Goal: Information Seeking & Learning: Learn about a topic

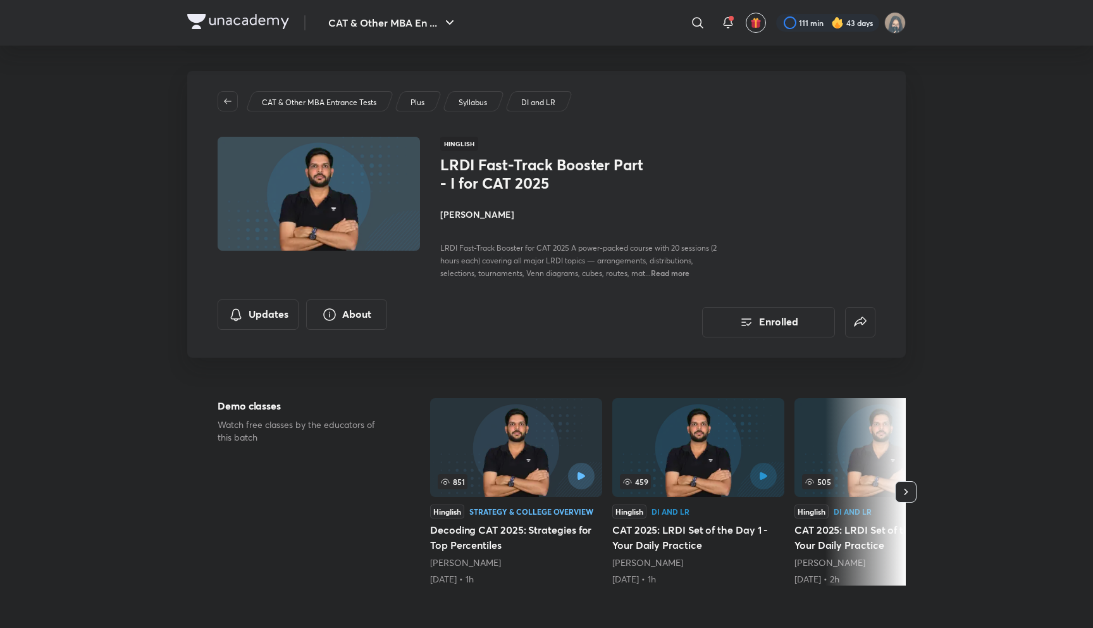
click at [227, 97] on icon "button" at bounding box center [228, 101] width 10 height 10
click at [470, 215] on h4 "[PERSON_NAME]" at bounding box center [581, 214] width 283 height 13
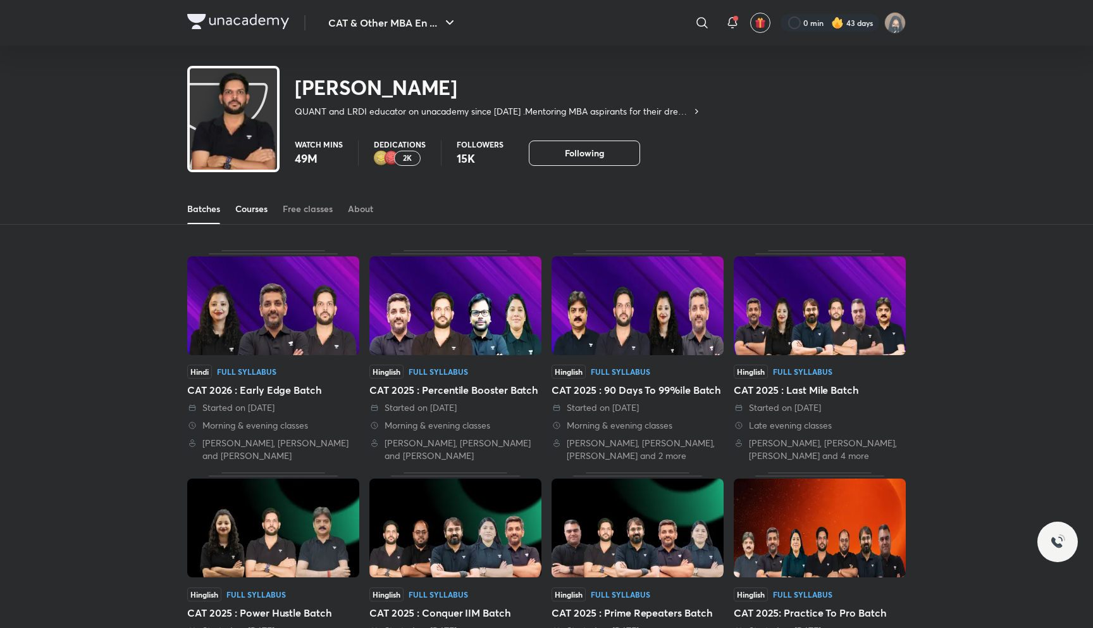
click at [263, 216] on link "Courses" at bounding box center [251, 209] width 32 height 30
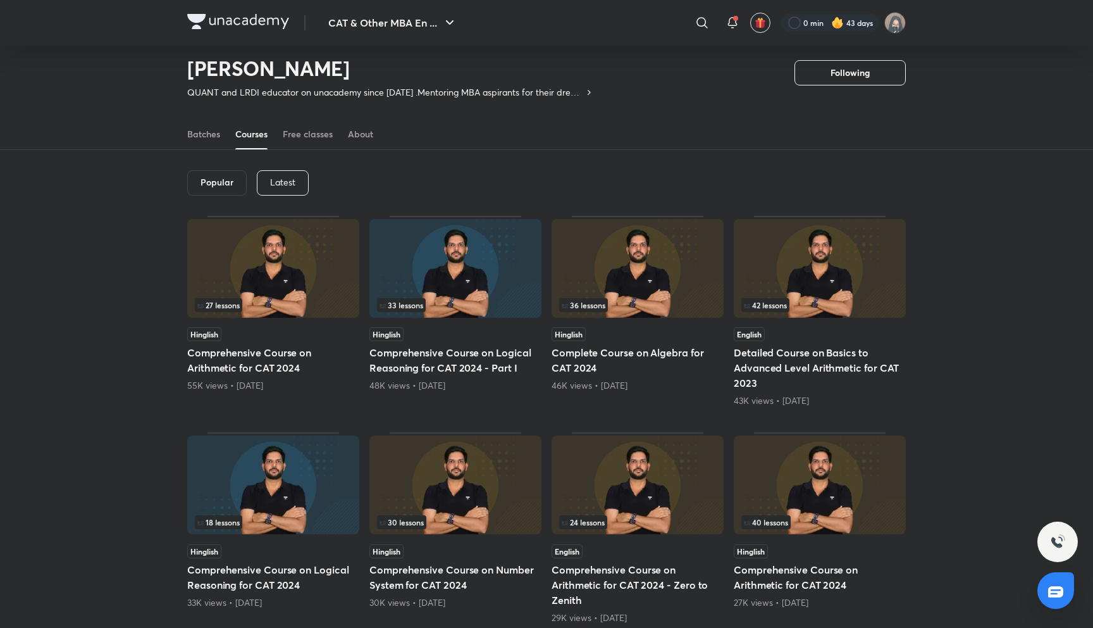
scroll to position [35, 0]
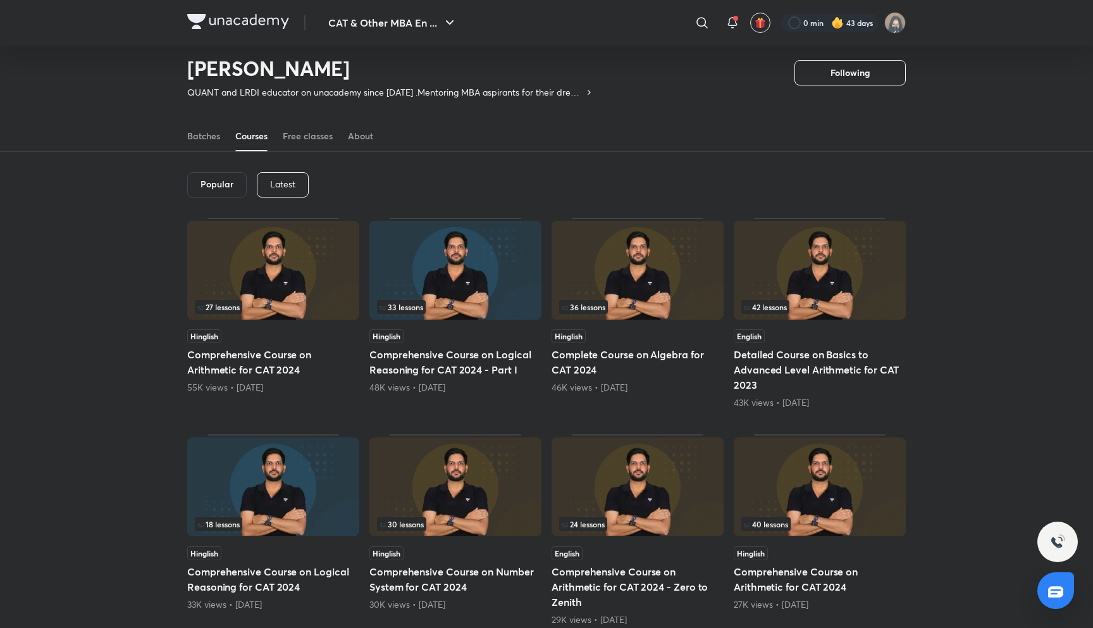
click at [293, 182] on p "Latest" at bounding box center [282, 184] width 25 height 10
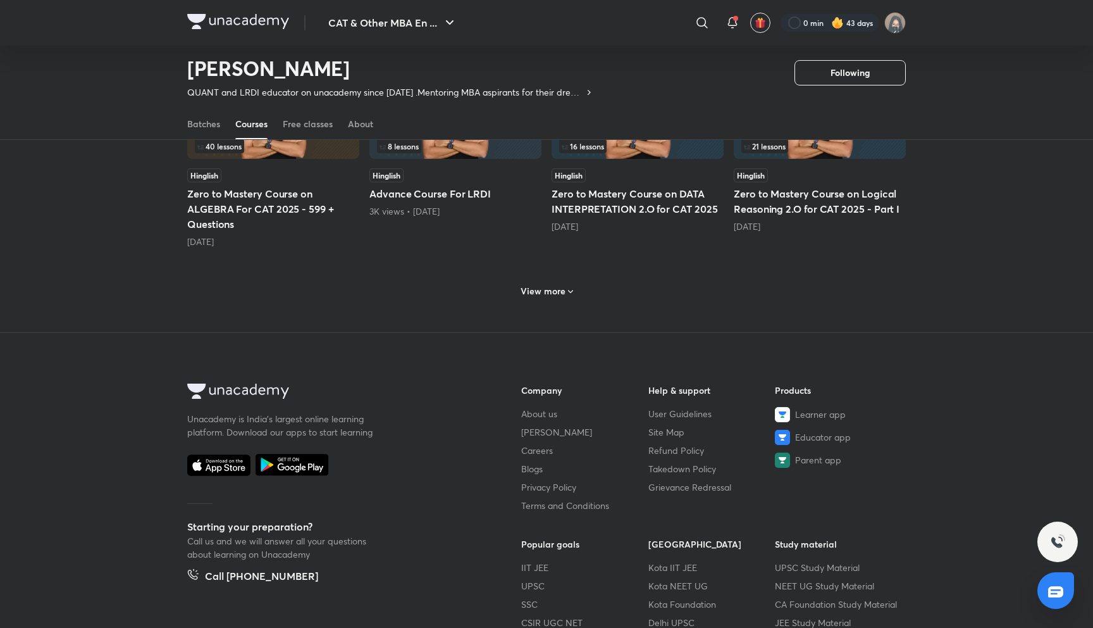
scroll to position [660, 0]
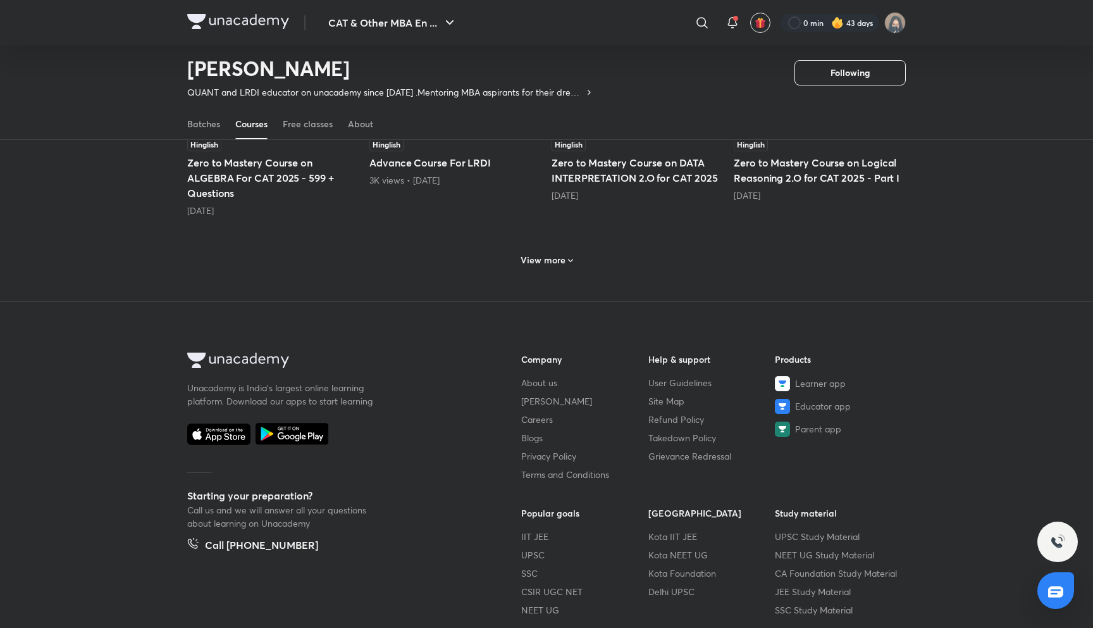
click at [530, 259] on h6 "View more" at bounding box center [543, 260] width 45 height 13
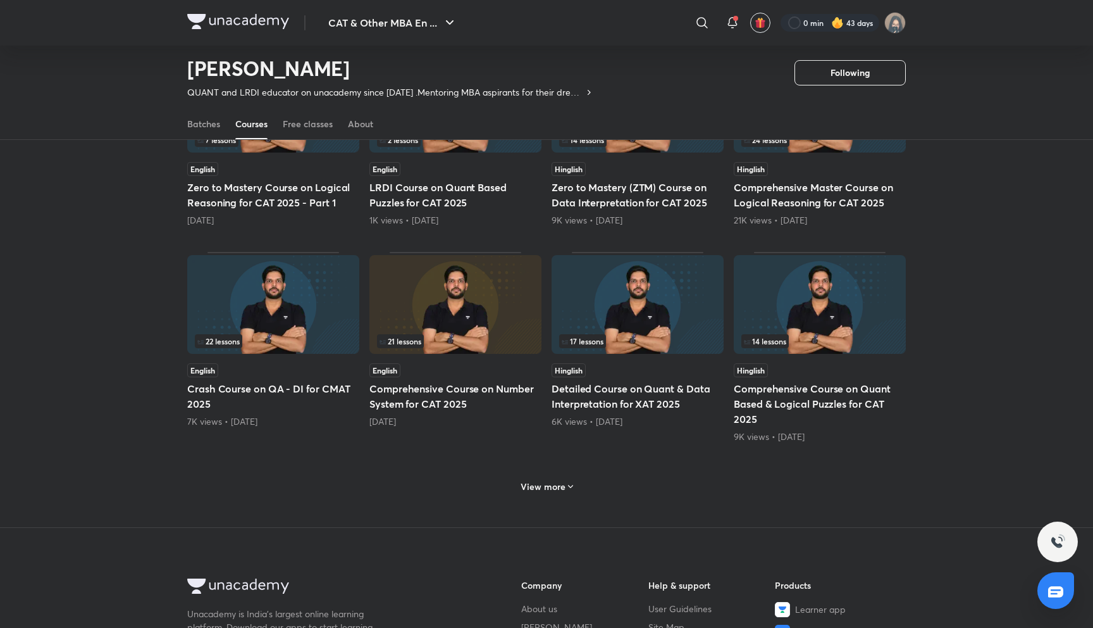
scroll to position [1072, 0]
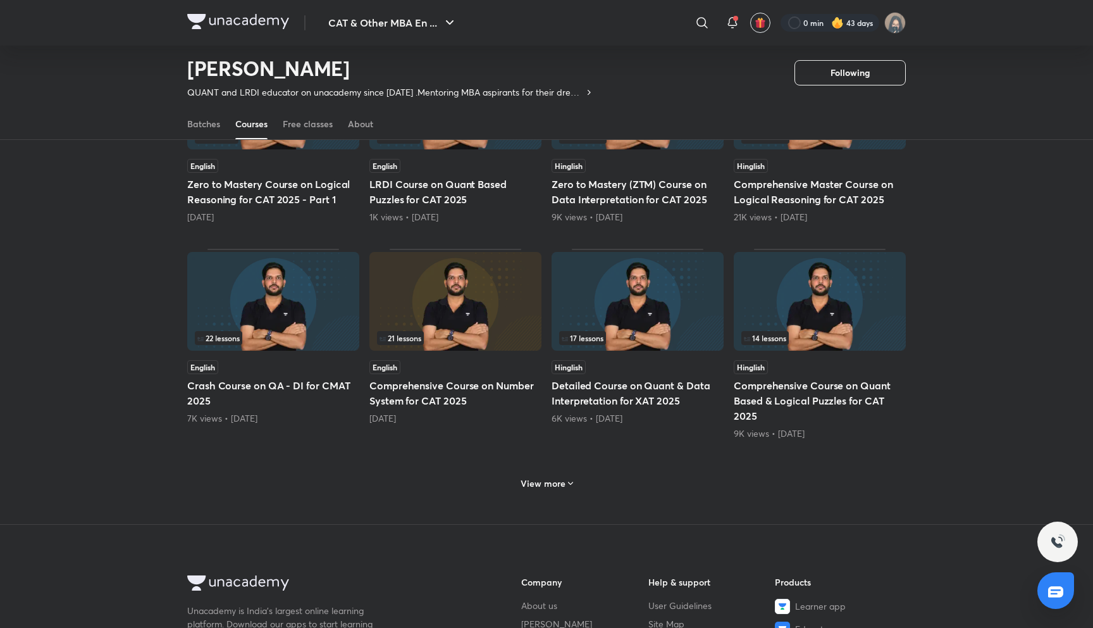
click at [544, 487] on h6 "View more" at bounding box center [543, 483] width 45 height 13
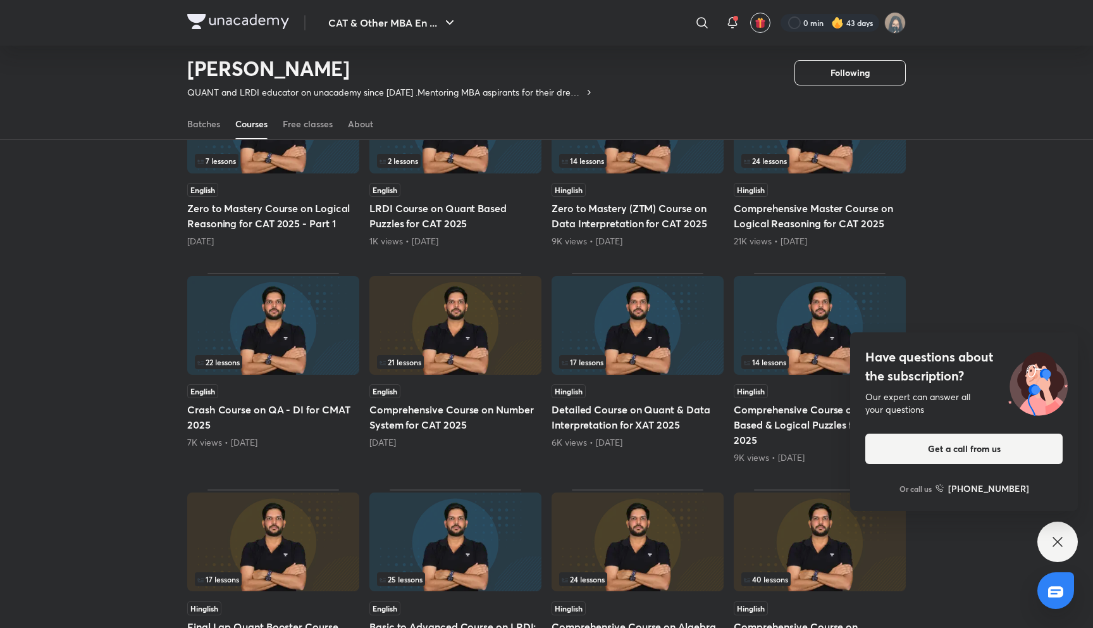
scroll to position [1047, 0]
click at [1054, 550] on div "Have questions about the subscription? Our expert can answer all your questions…" at bounding box center [1058, 541] width 40 height 40
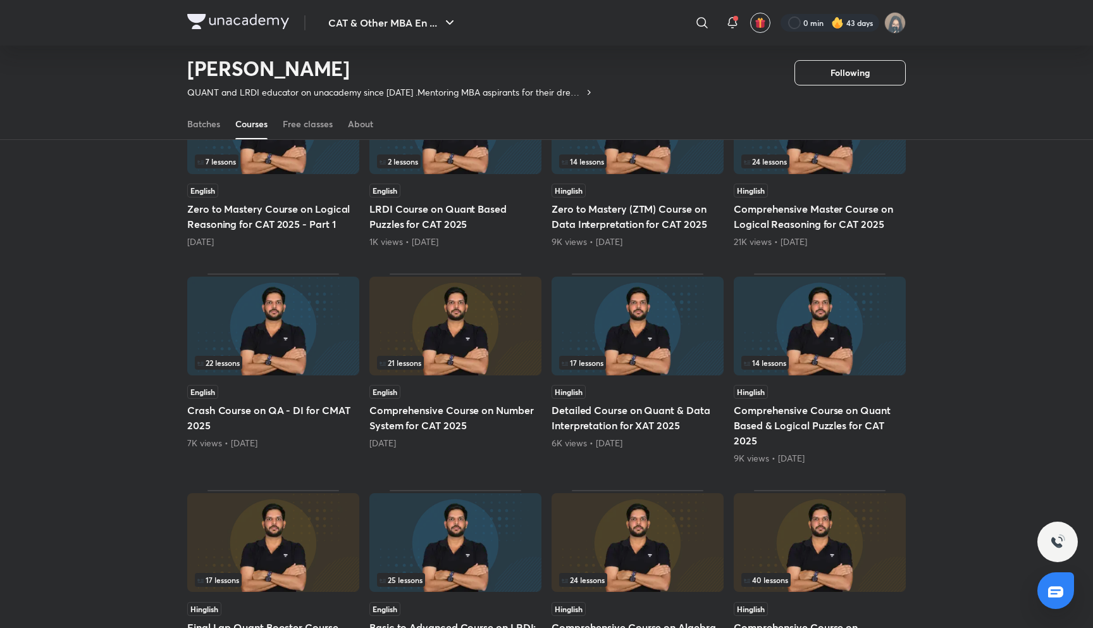
click at [816, 221] on h5 "Comprehensive Master Course on Logical Reasoning for CAT 2025" at bounding box center [820, 216] width 172 height 30
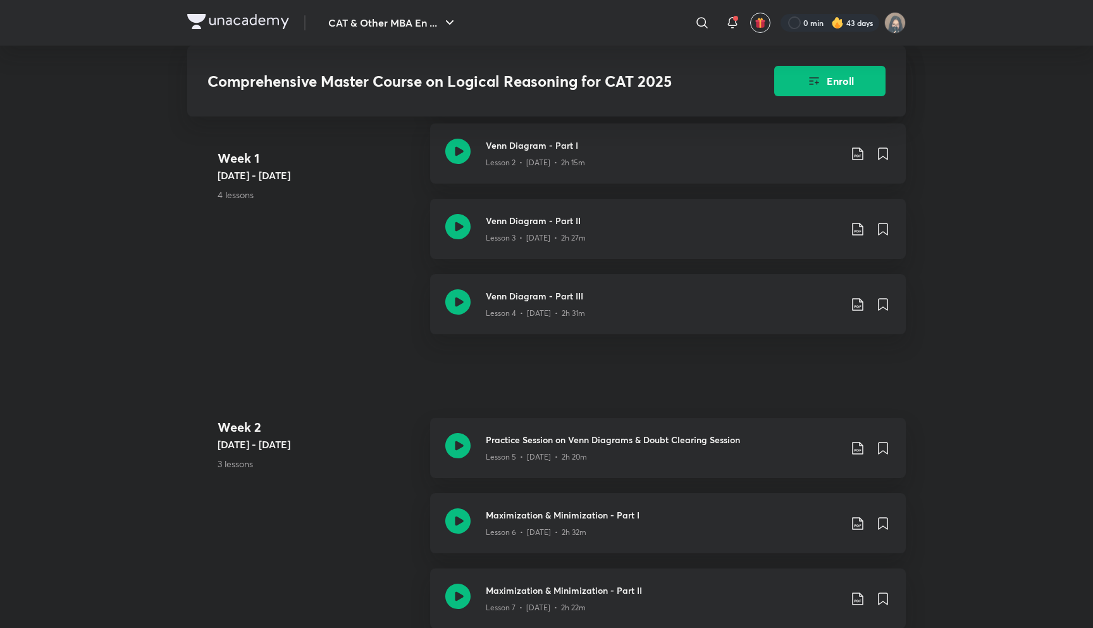
scroll to position [771, 0]
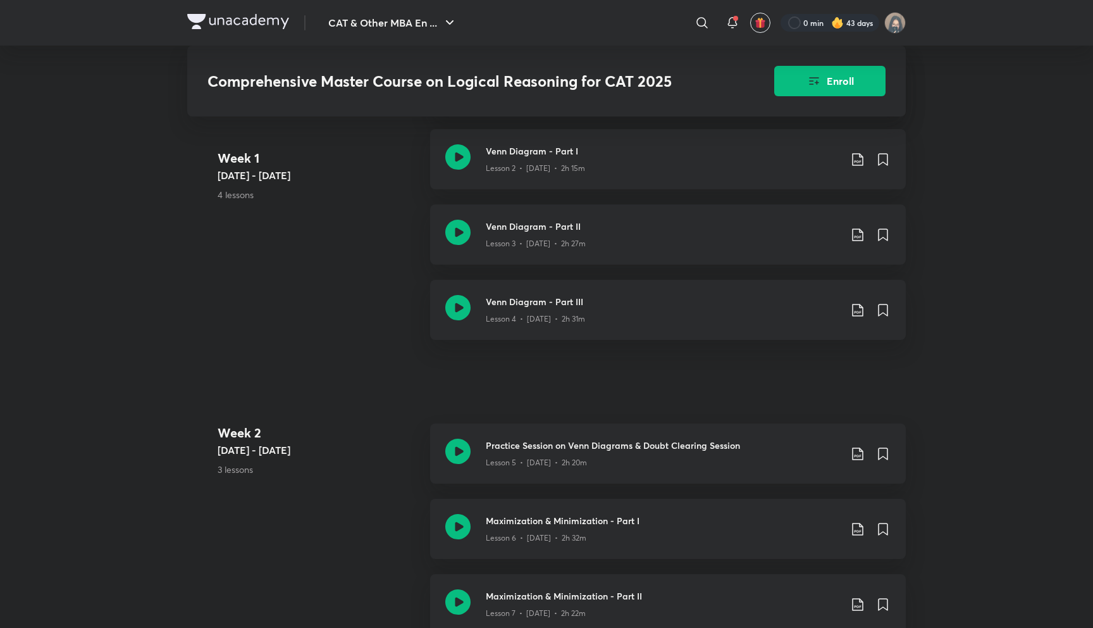
click at [339, 303] on div "Week [DATE] - [DATE] 4 lessons Orientation Session on Logical Reasoning for CAT…" at bounding box center [546, 204] width 719 height 301
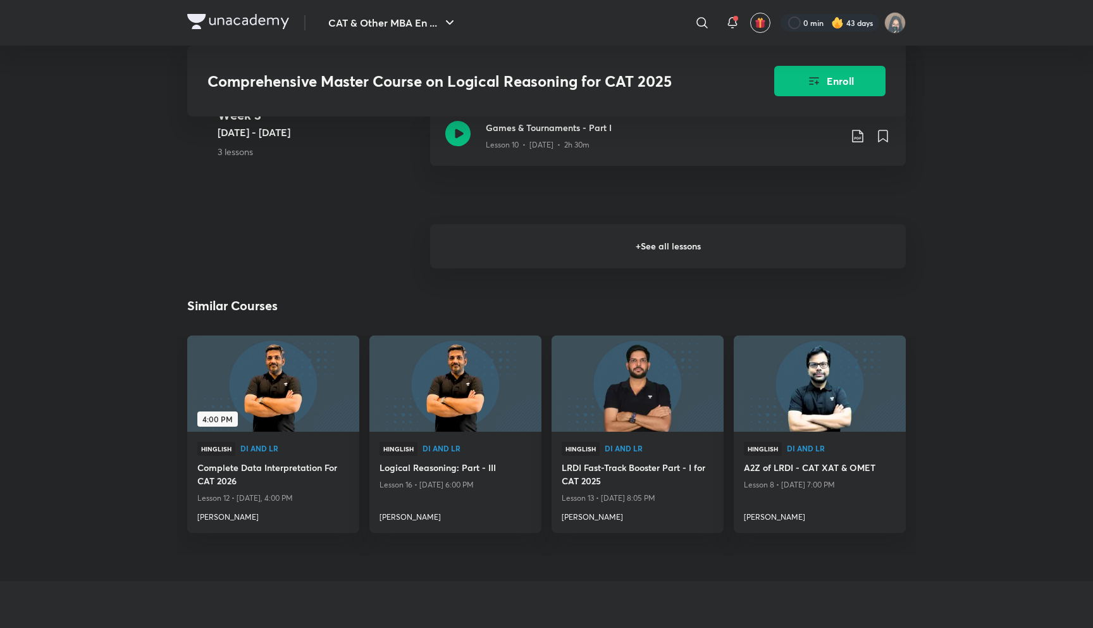
scroll to position [1608, 0]
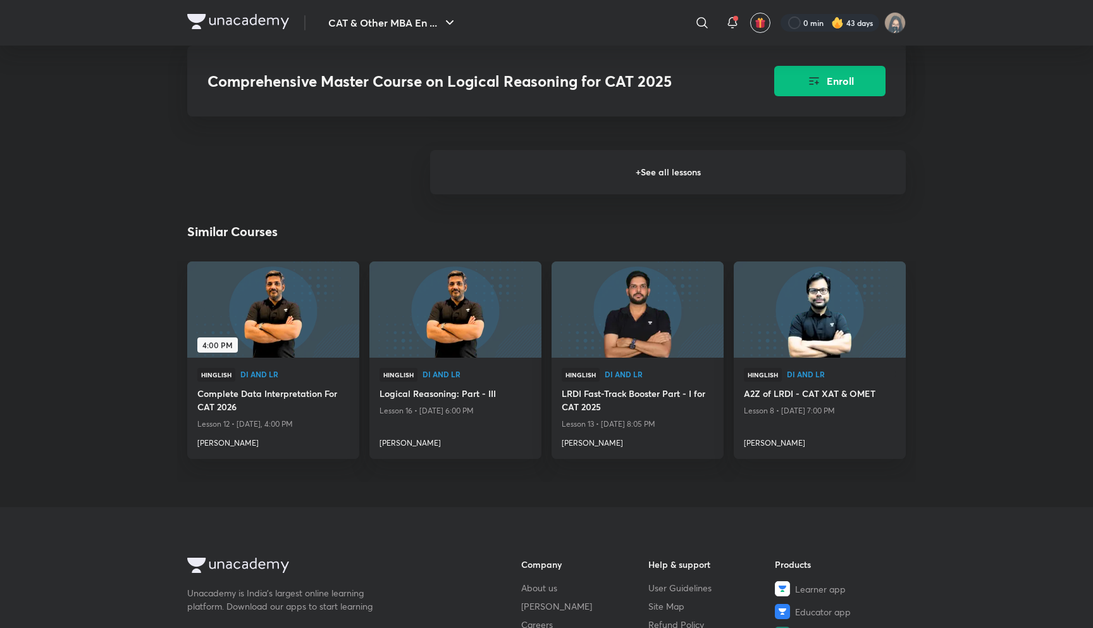
click at [530, 194] on h6 "+ See all lessons" at bounding box center [668, 172] width 476 height 44
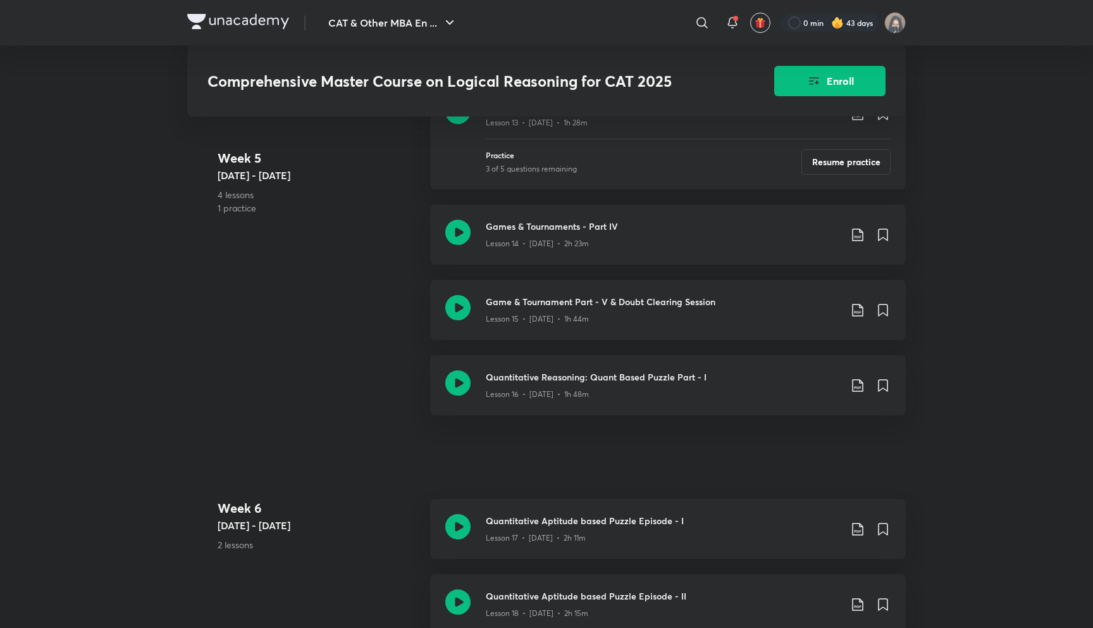
scroll to position [1962, 0]
click at [530, 310] on h3 "Game & Tournament Part - V & Doubt Clearing Session" at bounding box center [663, 303] width 354 height 13
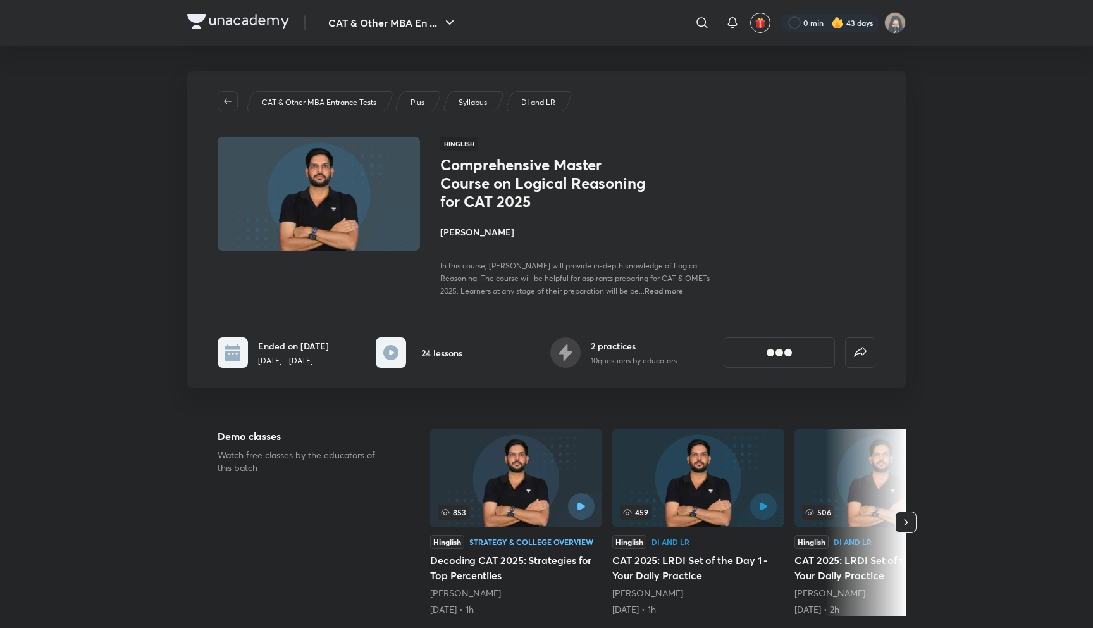
click at [461, 234] on h4 "[PERSON_NAME]" at bounding box center [581, 231] width 283 height 13
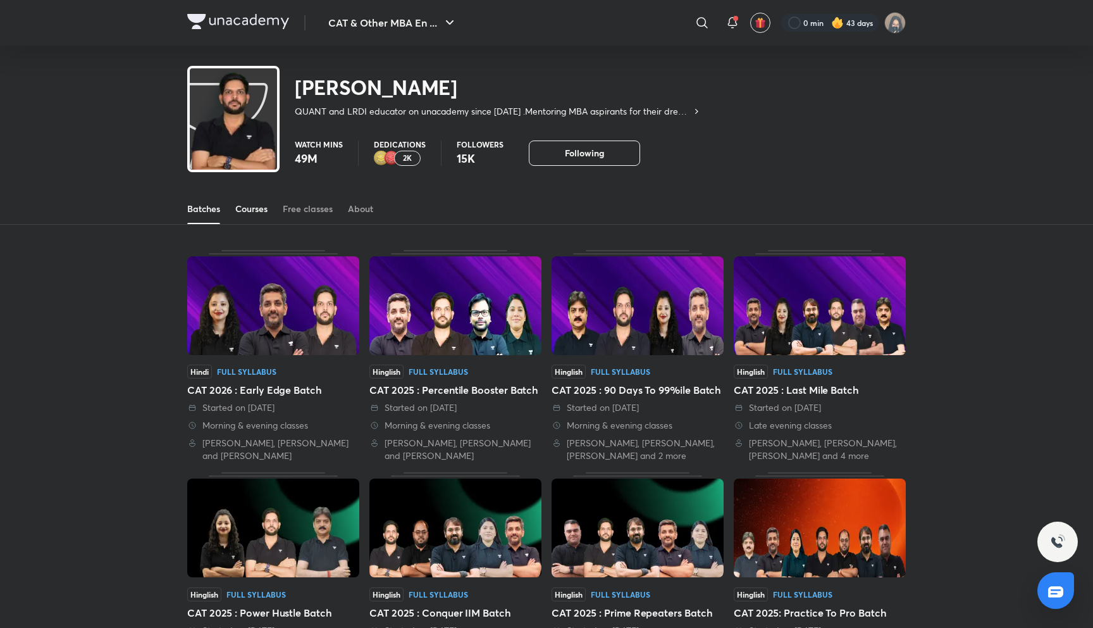
click at [259, 209] on div "Courses" at bounding box center [251, 208] width 32 height 13
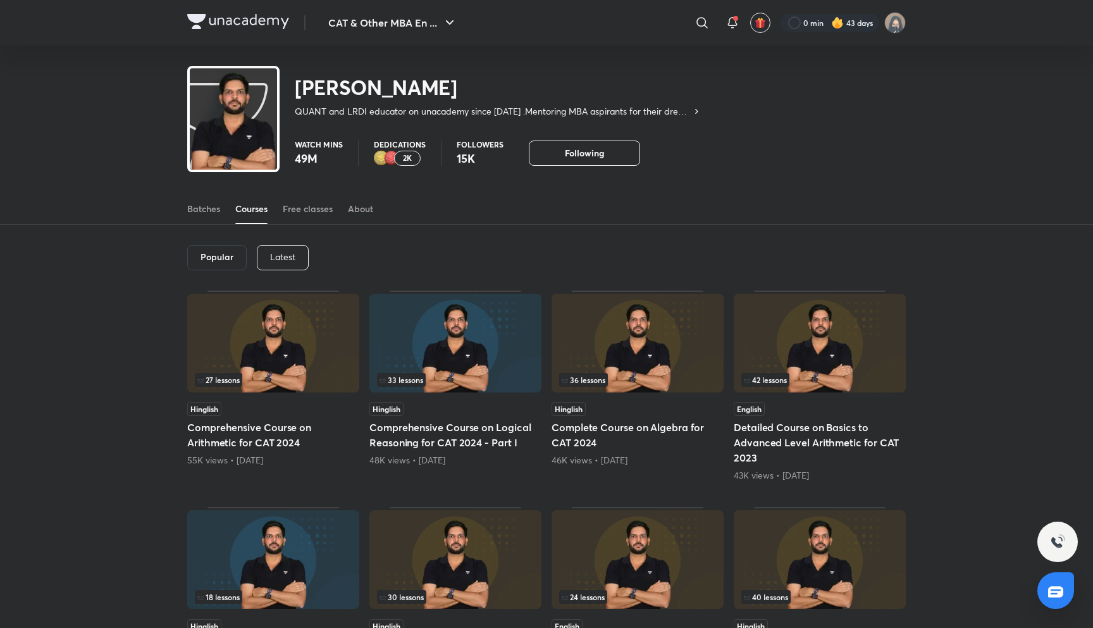
click at [279, 255] on p "Latest" at bounding box center [282, 257] width 25 height 10
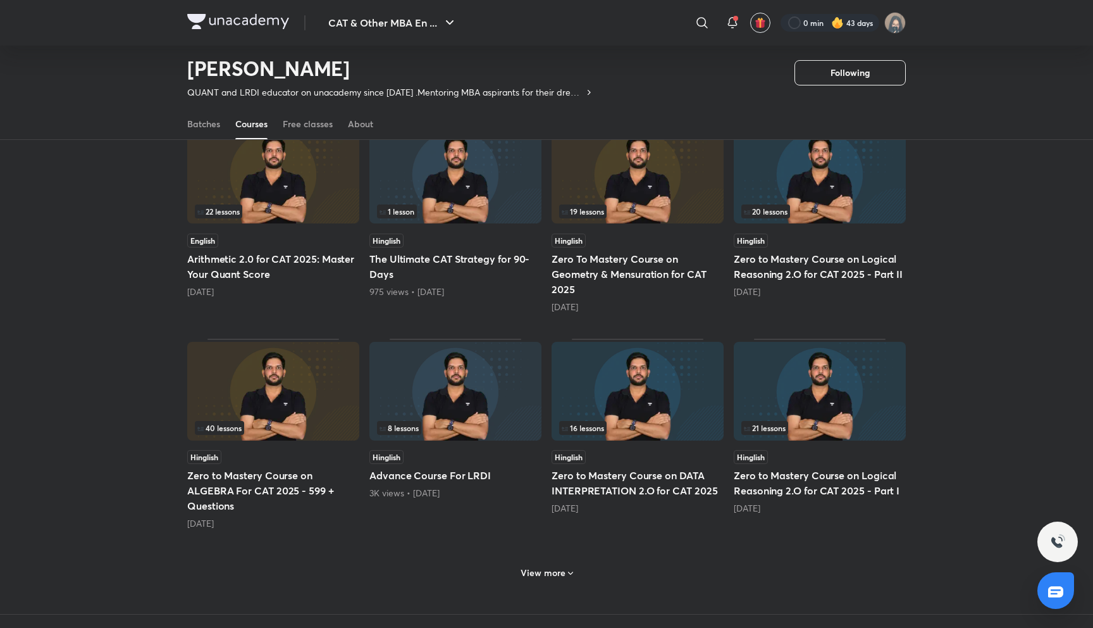
scroll to position [352, 0]
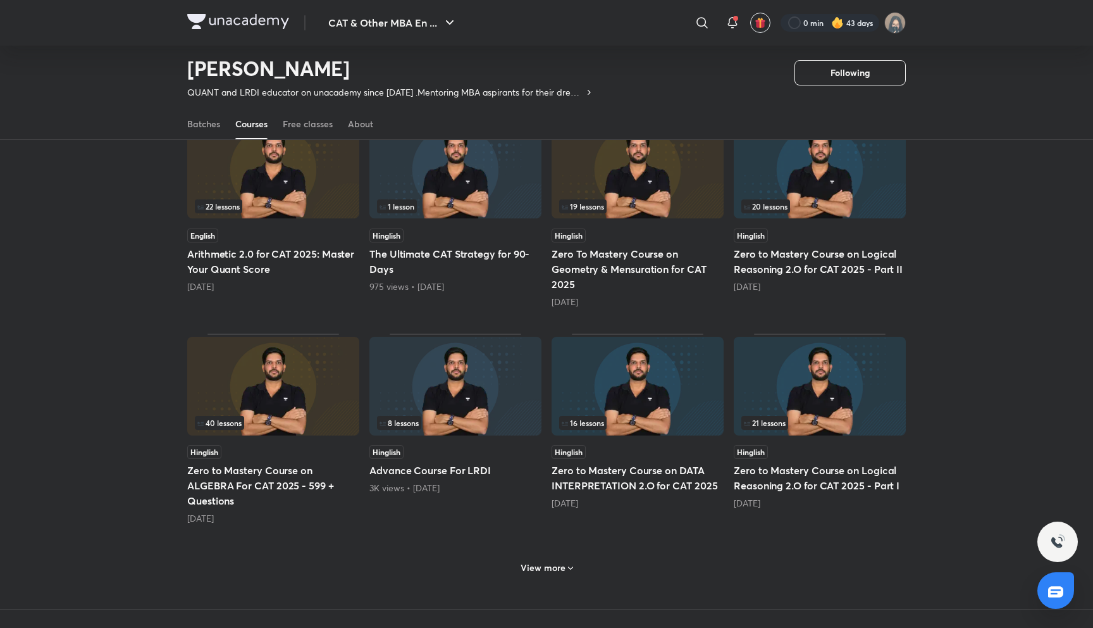
click at [555, 570] on h6 "View more" at bounding box center [543, 567] width 45 height 13
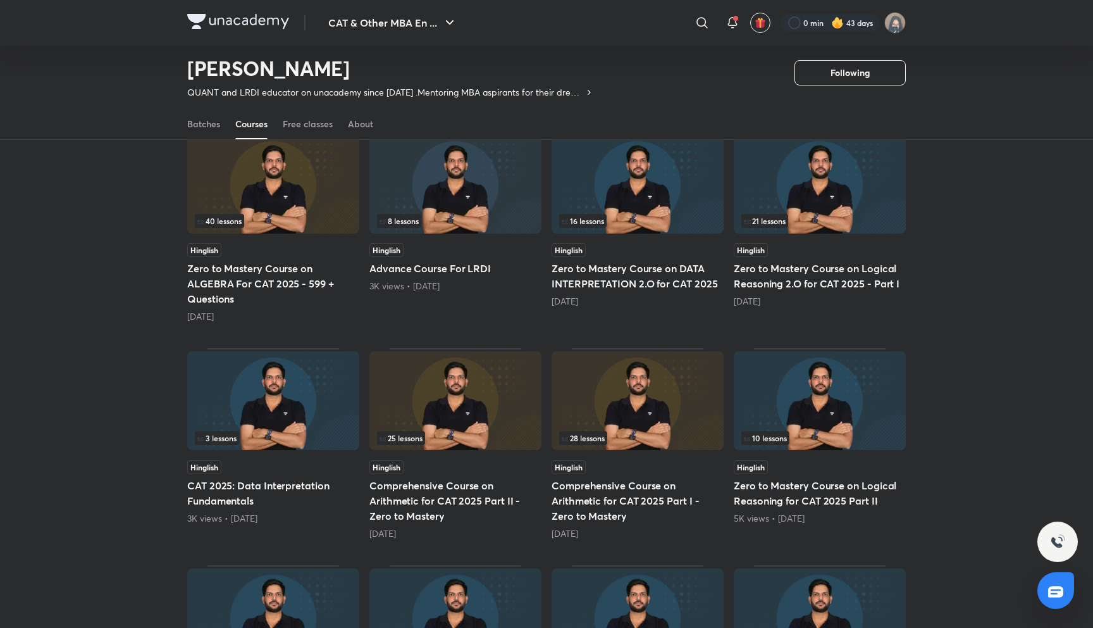
scroll to position [556, 0]
click at [611, 489] on h5 "Comprehensive Course on Arithmetic for CAT 2025 Part I - Zero to Mastery" at bounding box center [638, 499] width 172 height 46
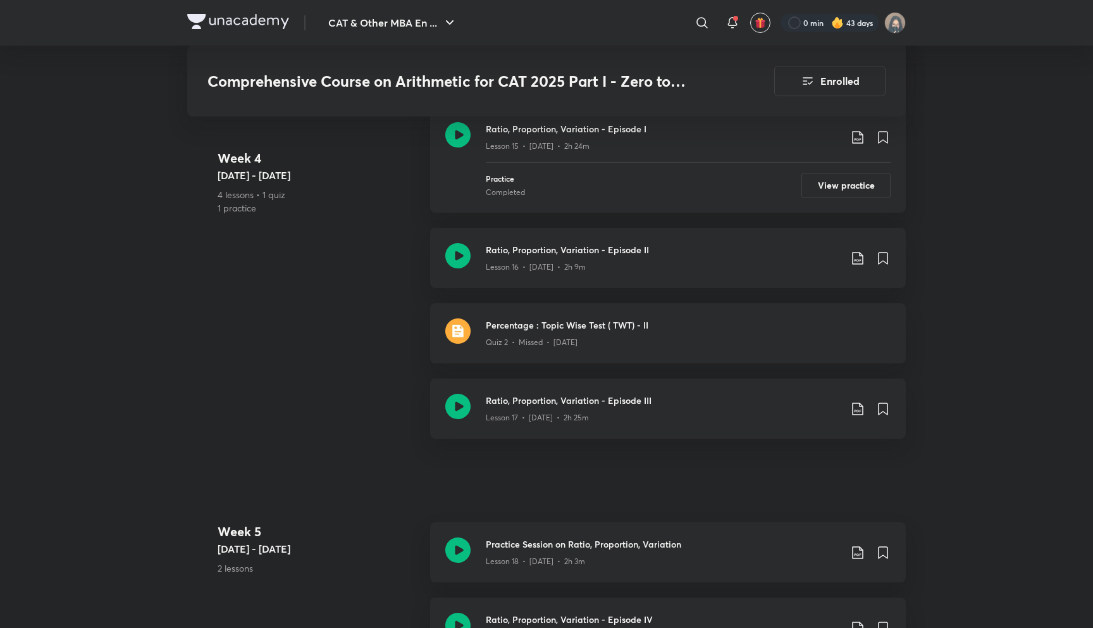
scroll to position [2114, 0]
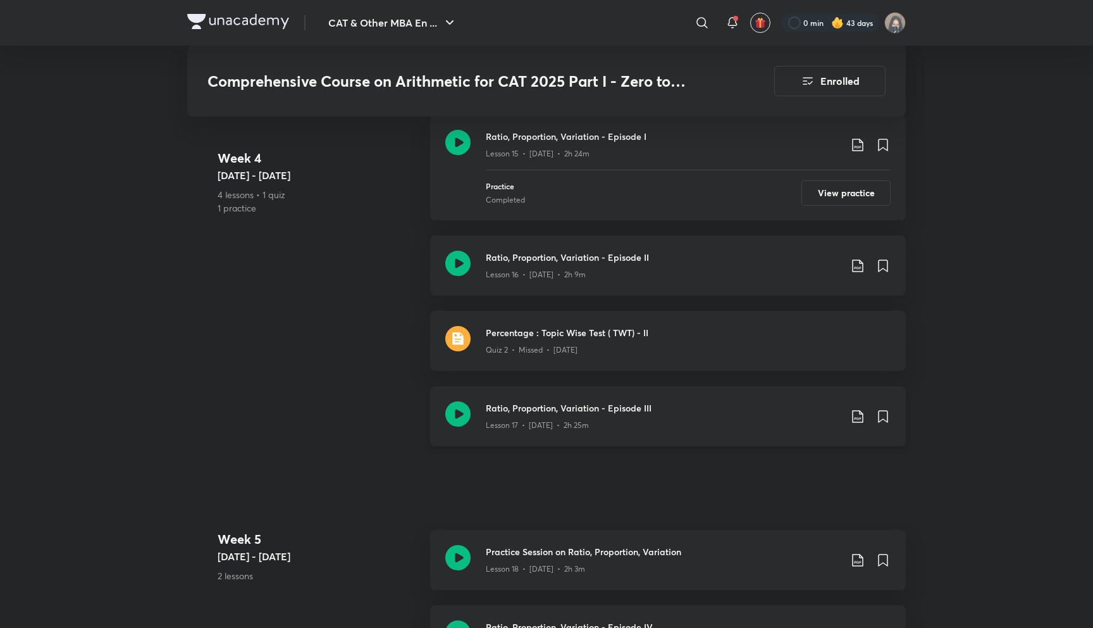
click at [591, 411] on h3 "Ratio, Proportion, Variation - Episode III" at bounding box center [663, 407] width 354 height 13
